Goal: Task Accomplishment & Management: Manage account settings

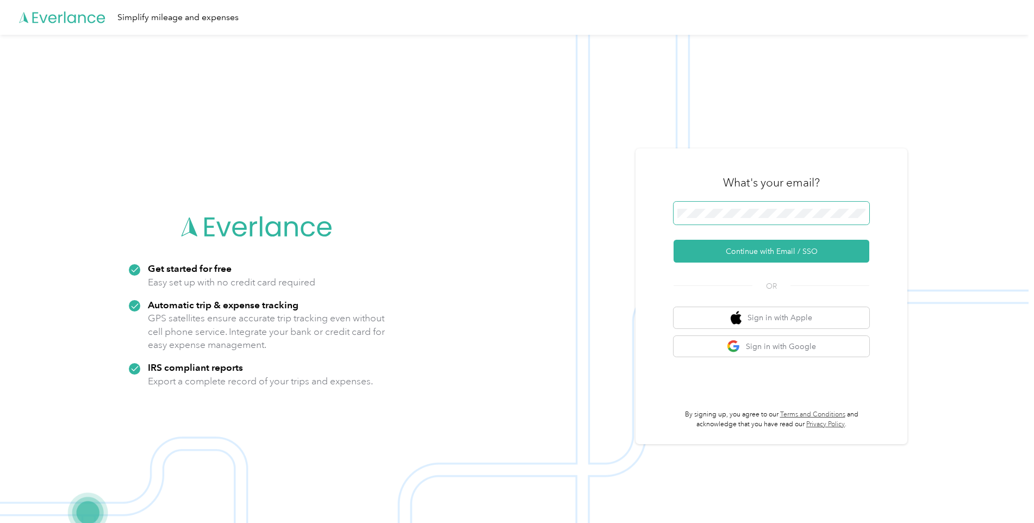
click at [736, 206] on span at bounding box center [772, 213] width 196 height 23
click at [739, 253] on button "Continue with Email / SSO" at bounding box center [772, 251] width 196 height 23
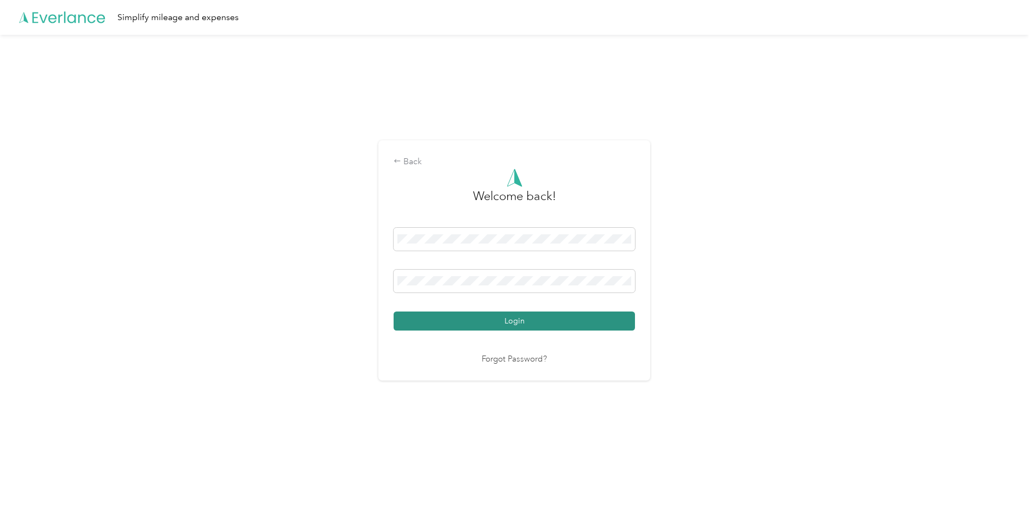
click at [486, 314] on button "Login" at bounding box center [514, 321] width 241 height 19
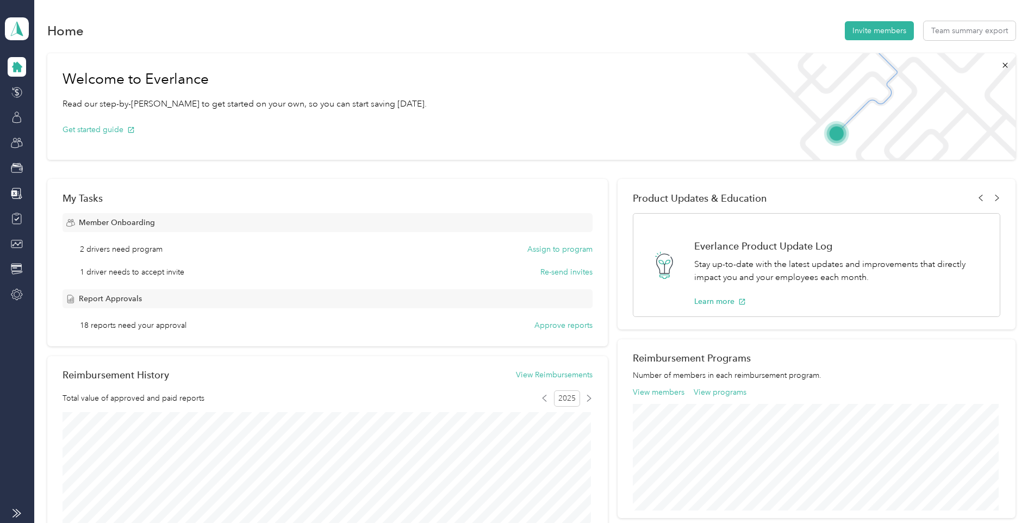
click at [14, 69] on icon at bounding box center [17, 67] width 10 height 10
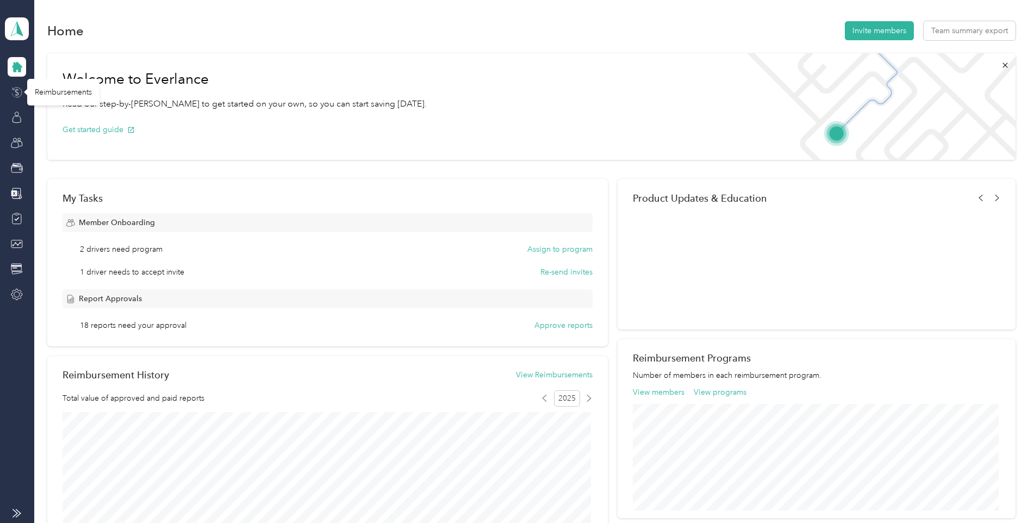
click at [15, 95] on icon at bounding box center [17, 92] width 12 height 12
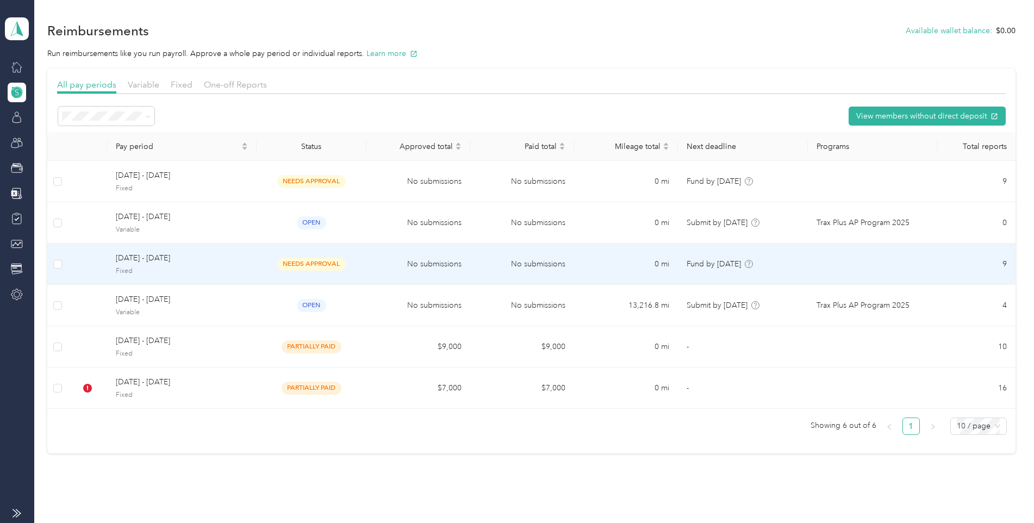
click at [154, 259] on span "[DATE] - [DATE]" at bounding box center [182, 258] width 132 height 12
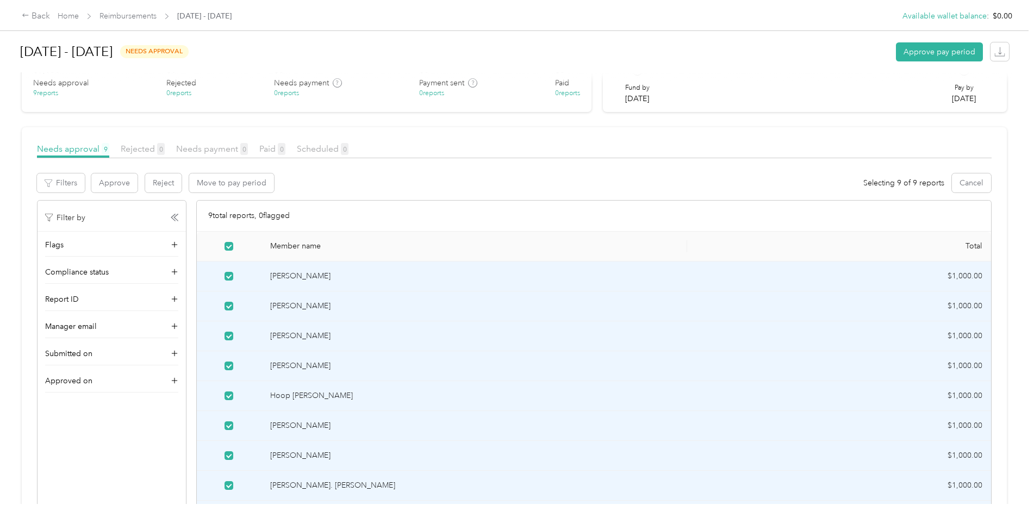
scroll to position [30, 0]
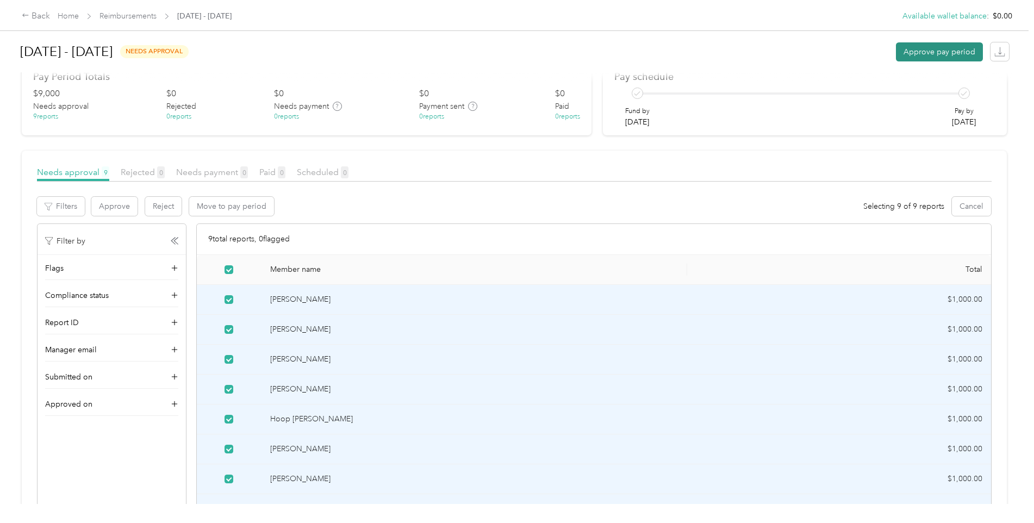
click at [925, 54] on button "Approve pay period" at bounding box center [939, 51] width 87 height 19
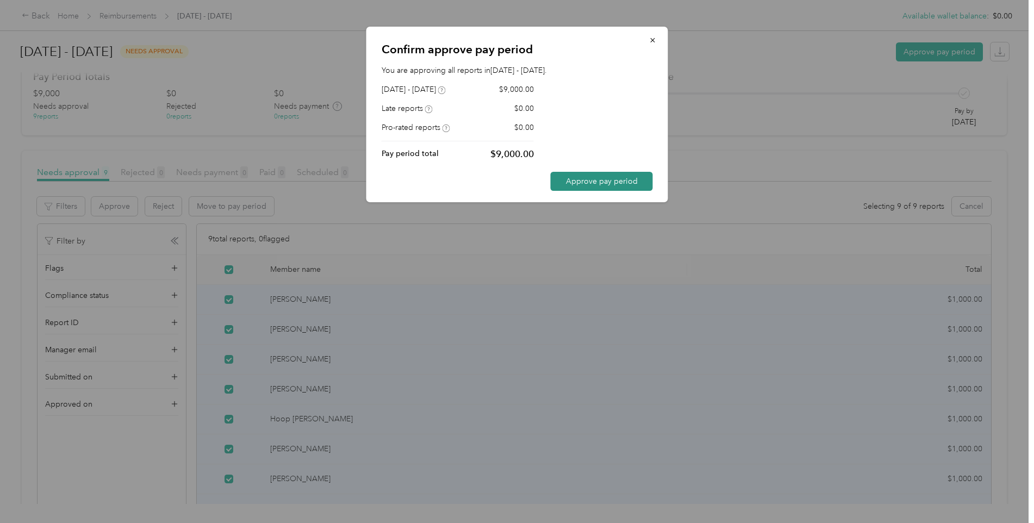
click at [581, 184] on button "Approve pay period" at bounding box center [602, 181] width 102 height 19
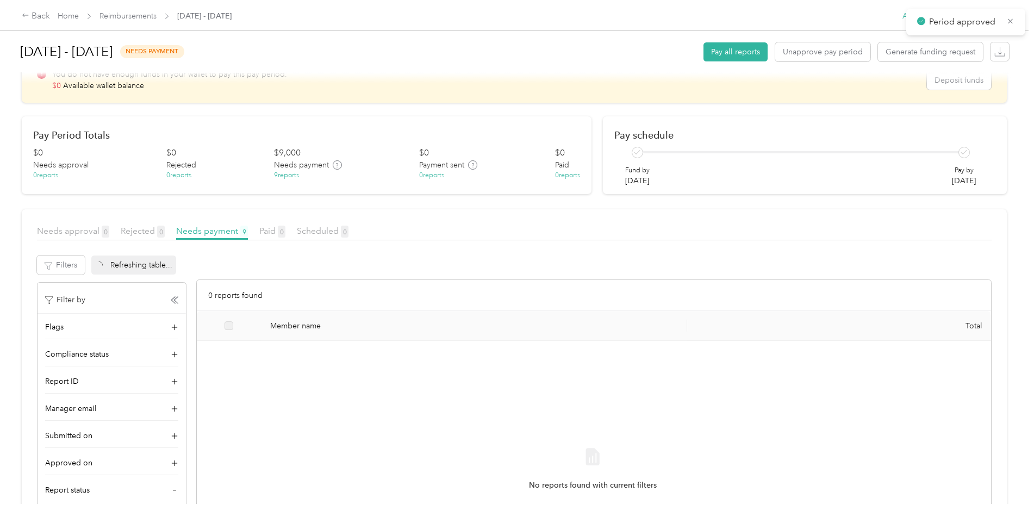
scroll to position [89, 0]
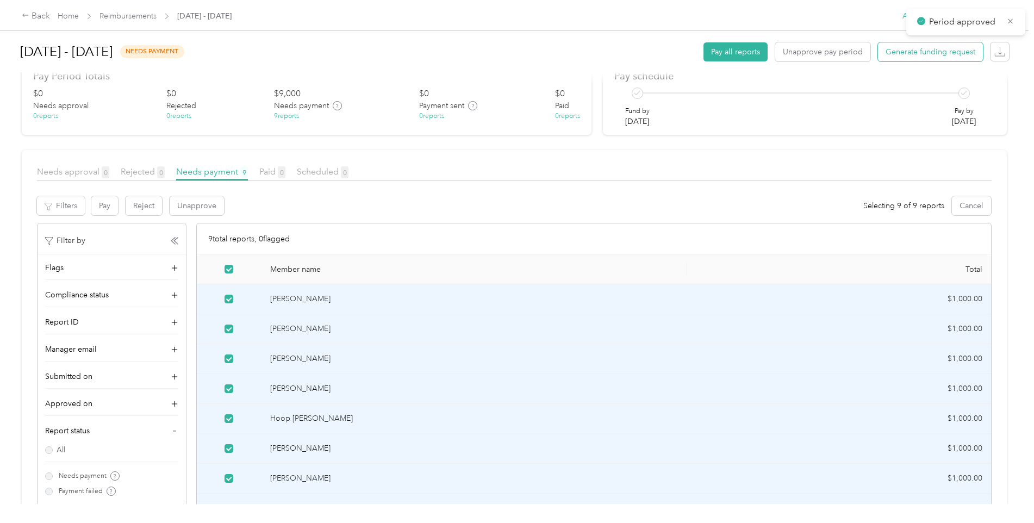
click at [929, 50] on span "Generate funding request" at bounding box center [931, 51] width 90 height 11
click at [60, 16] on link "Home" at bounding box center [68, 15] width 21 height 9
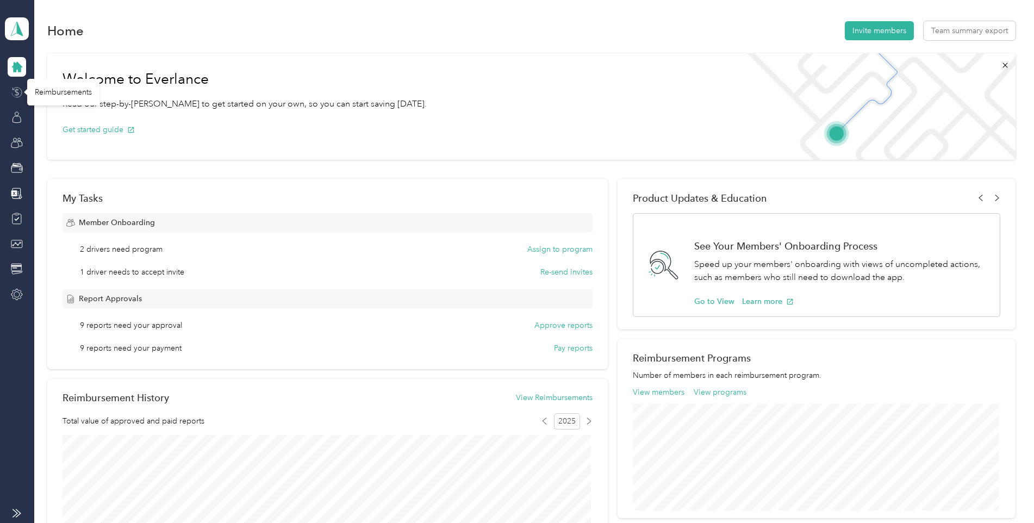
click at [20, 92] on icon at bounding box center [17, 92] width 12 height 12
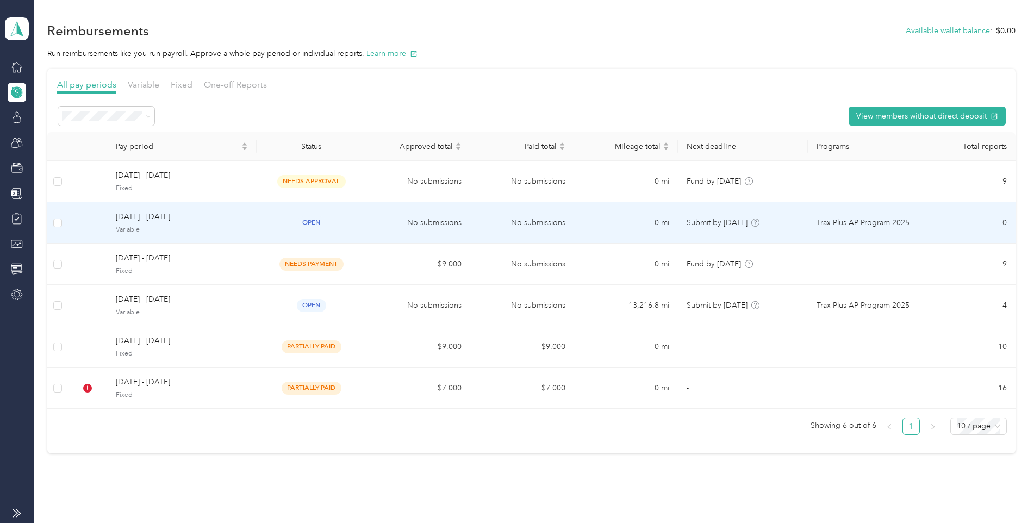
click at [151, 221] on span "[DATE] - [DATE]" at bounding box center [182, 217] width 132 height 12
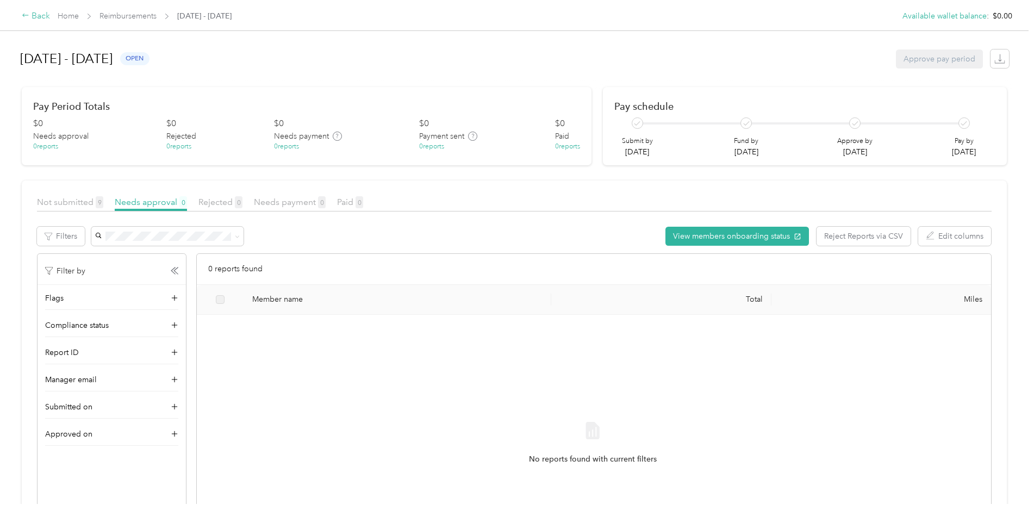
click at [35, 11] on div "Back" at bounding box center [36, 16] width 28 height 13
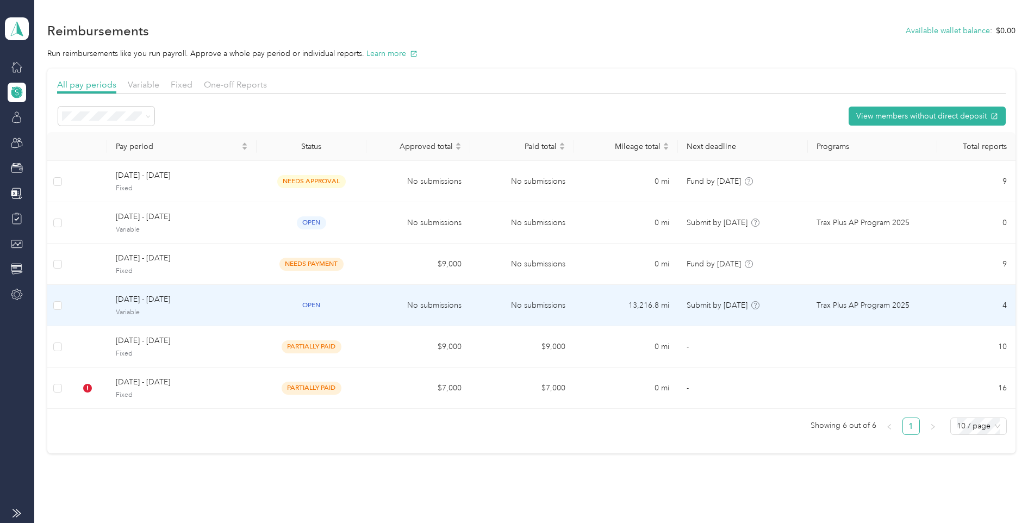
click at [150, 300] on span "[DATE] - [DATE]" at bounding box center [182, 300] width 132 height 12
